Goal: Check status

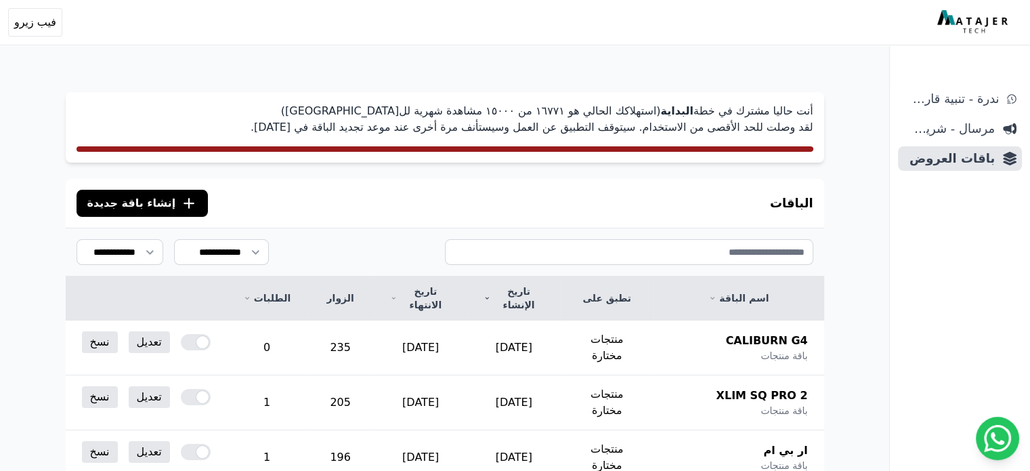
click at [574, 110] on p "أنت حاليا مشترك في خطة البداية (استهلاكك الحالي هو ١٦٧٧١ من ١٥۰۰۰ مشاهدة شهرية …" at bounding box center [445, 119] width 737 height 33
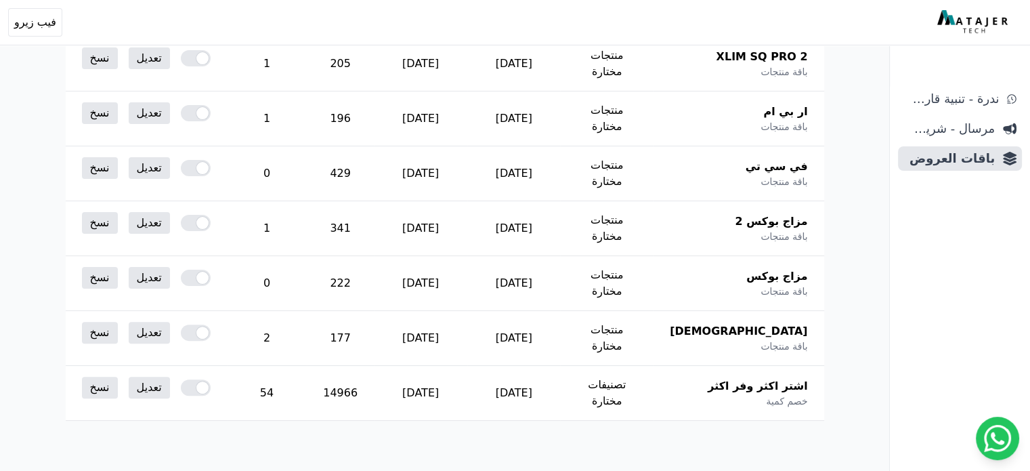
scroll to position [213, 0]
